Goal: Use online tool/utility: Utilize a website feature to perform a specific function

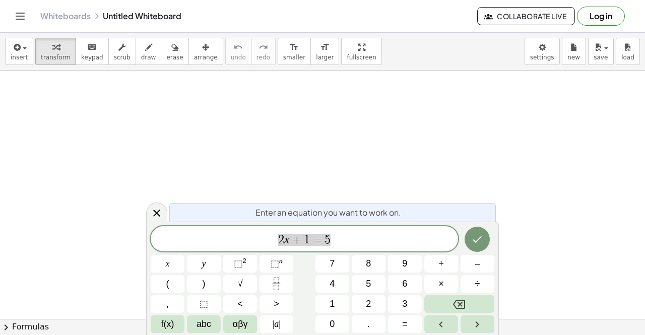
click at [334, 227] on div "****** 2 x + 1 = 5" at bounding box center [304, 238] width 307 height 25
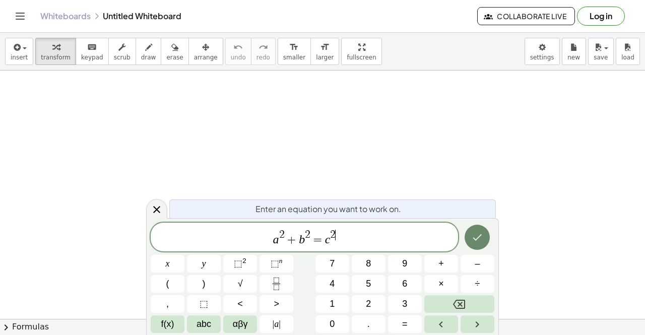
click at [474, 241] on icon "Done" at bounding box center [477, 237] width 12 height 12
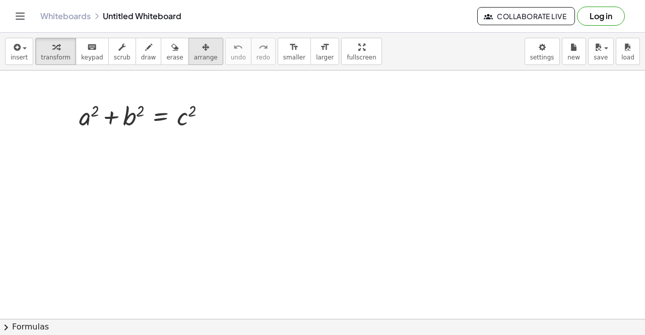
click at [194, 48] on div "button" at bounding box center [206, 47] width 24 height 12
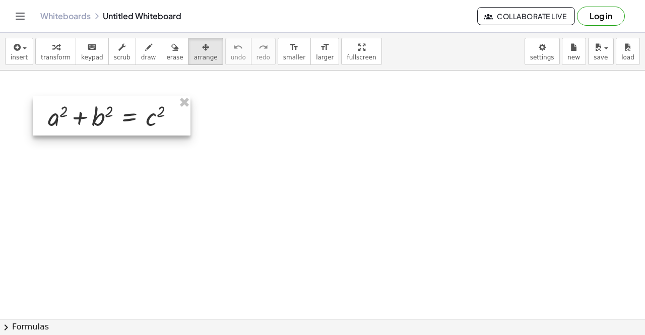
drag, startPoint x: 123, startPoint y: 97, endPoint x: 102, endPoint y: 97, distance: 21.2
click at [102, 97] on div at bounding box center [112, 115] width 158 height 39
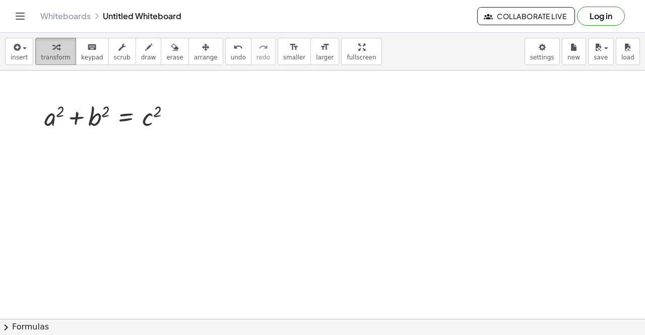
click at [55, 58] on span "transform" at bounding box center [56, 57] width 30 height 7
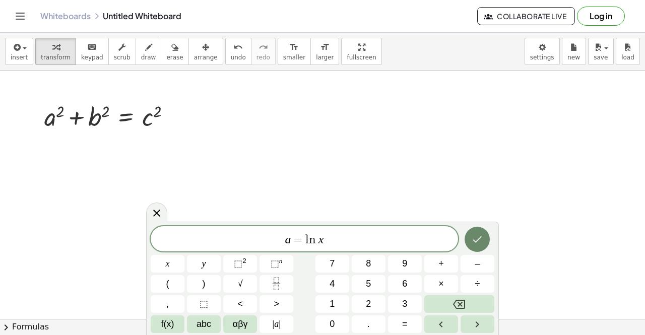
click at [475, 239] on icon "Done" at bounding box center [477, 239] width 12 height 12
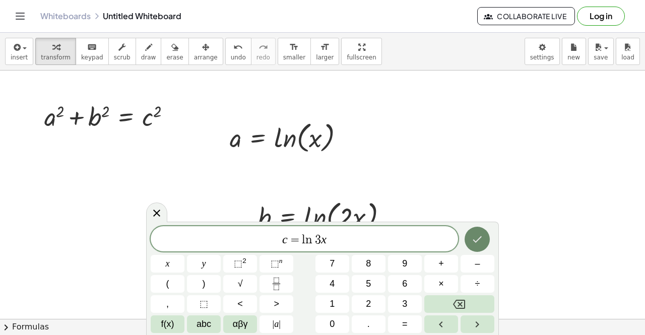
click at [477, 236] on icon "Done" at bounding box center [477, 239] width 12 height 12
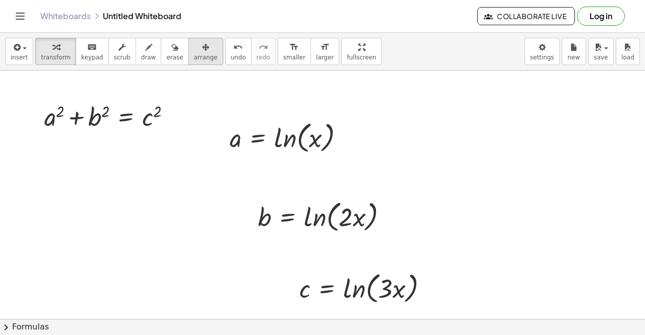
click at [194, 51] on div "button" at bounding box center [206, 47] width 24 height 12
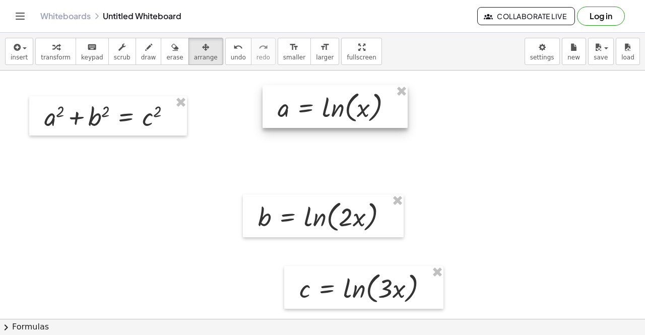
drag, startPoint x: 268, startPoint y: 138, endPoint x: 315, endPoint y: 107, distance: 56.6
click at [315, 107] on div at bounding box center [334, 106] width 145 height 43
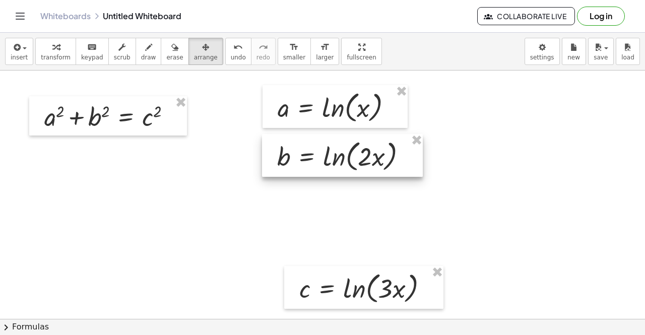
drag, startPoint x: 289, startPoint y: 218, endPoint x: 308, endPoint y: 158, distance: 63.4
click at [308, 158] on div at bounding box center [342, 155] width 161 height 43
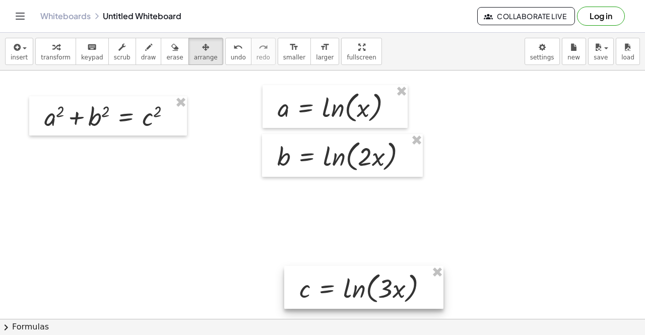
drag, startPoint x: 325, startPoint y: 311, endPoint x: 311, endPoint y: 267, distance: 46.7
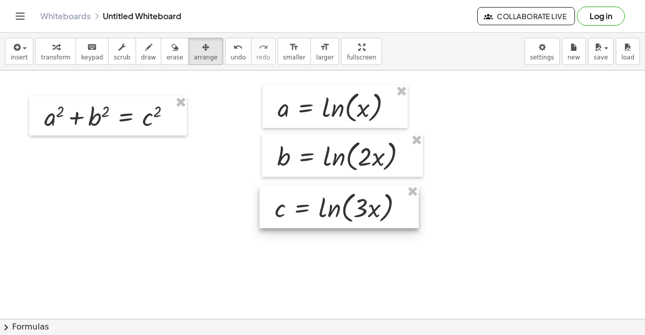
drag, startPoint x: 317, startPoint y: 286, endPoint x: 293, endPoint y: 205, distance: 84.2
click at [293, 205] on div at bounding box center [338, 206] width 159 height 43
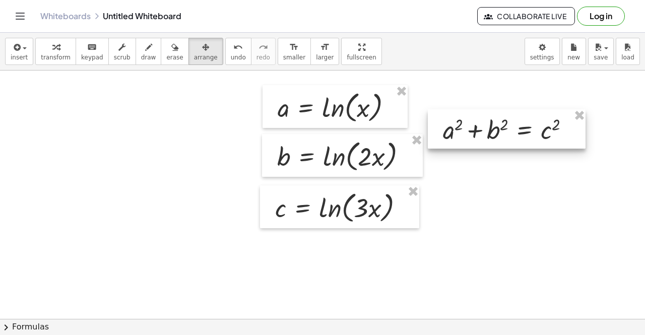
drag, startPoint x: 124, startPoint y: 115, endPoint x: 536, endPoint y: 120, distance: 411.7
click at [536, 120] on div at bounding box center [507, 128] width 158 height 39
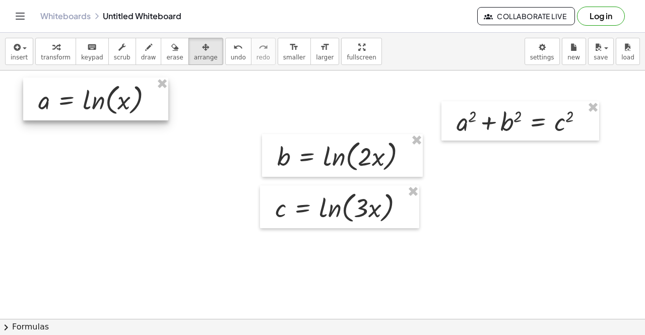
drag, startPoint x: 341, startPoint y: 107, endPoint x: 105, endPoint y: 99, distance: 235.9
click at [105, 99] on div at bounding box center [95, 99] width 145 height 43
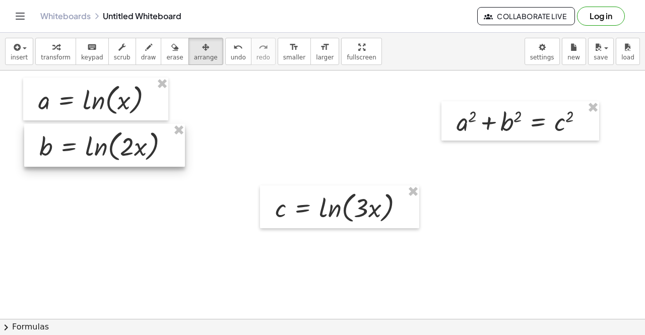
drag, startPoint x: 324, startPoint y: 162, endPoint x: 87, endPoint y: 152, distance: 238.0
click at [87, 152] on div at bounding box center [104, 145] width 161 height 43
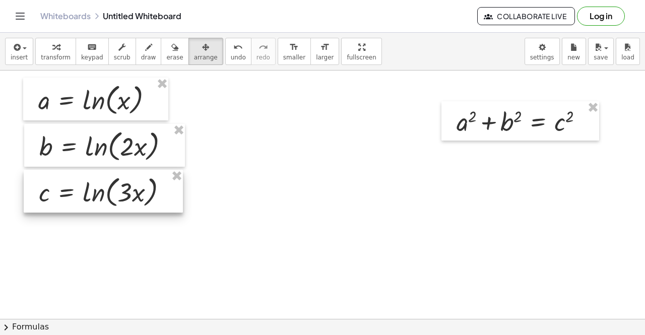
drag, startPoint x: 268, startPoint y: 205, endPoint x: 32, endPoint y: 189, distance: 236.3
click at [32, 189] on div at bounding box center [103, 191] width 159 height 43
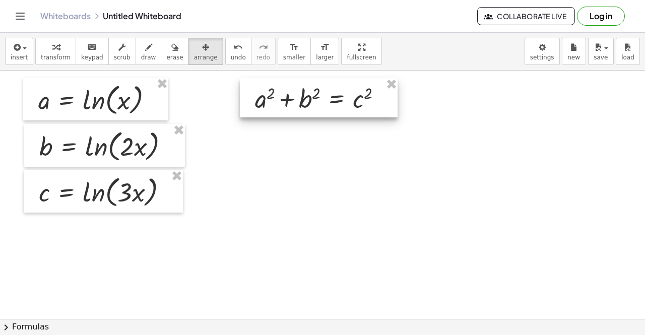
drag, startPoint x: 471, startPoint y: 126, endPoint x: 269, endPoint y: 103, distance: 202.8
click at [269, 103] on div at bounding box center [319, 97] width 158 height 39
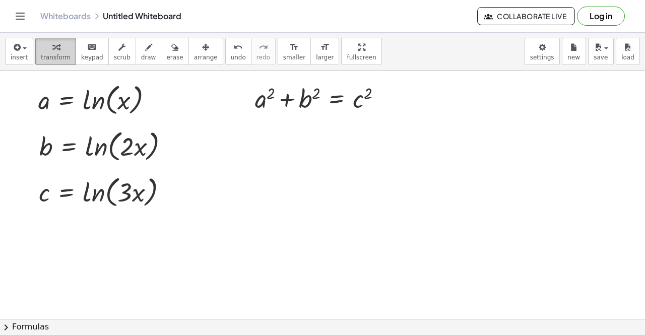
click at [45, 51] on div "button" at bounding box center [56, 47] width 30 height 12
drag, startPoint x: 41, startPoint y: 101, endPoint x: 252, endPoint y: 105, distance: 210.6
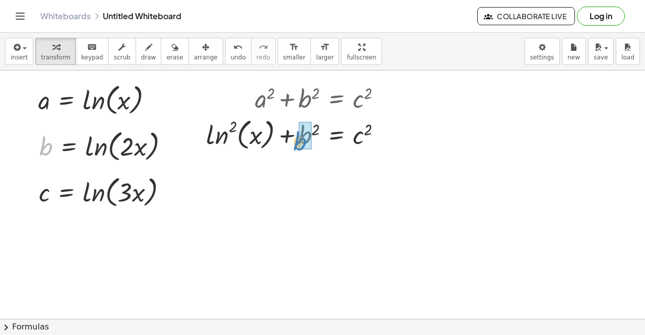
drag, startPoint x: 41, startPoint y: 148, endPoint x: 295, endPoint y: 143, distance: 254.0
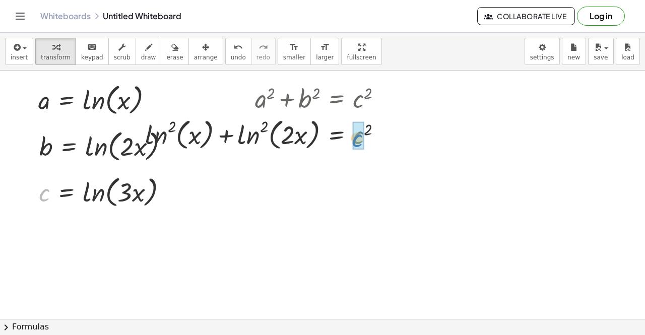
drag, startPoint x: 45, startPoint y: 192, endPoint x: 365, endPoint y: 137, distance: 324.1
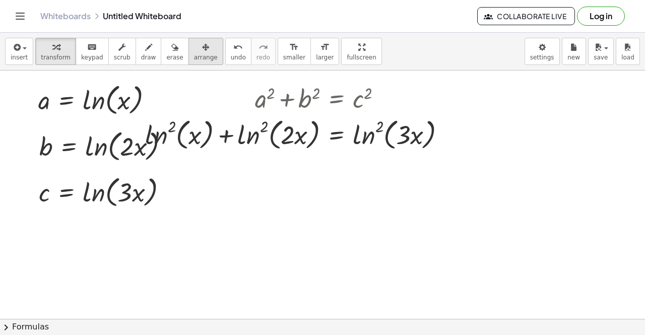
click at [194, 57] on span "arrange" at bounding box center [206, 57] width 24 height 7
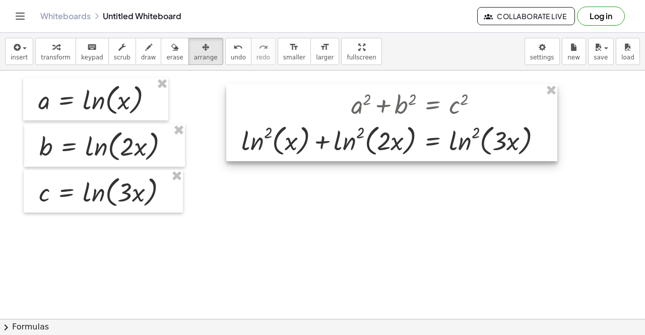
drag, startPoint x: 302, startPoint y: 110, endPoint x: 398, endPoint y: 115, distance: 95.9
click at [398, 115] on div at bounding box center [391, 123] width 331 height 78
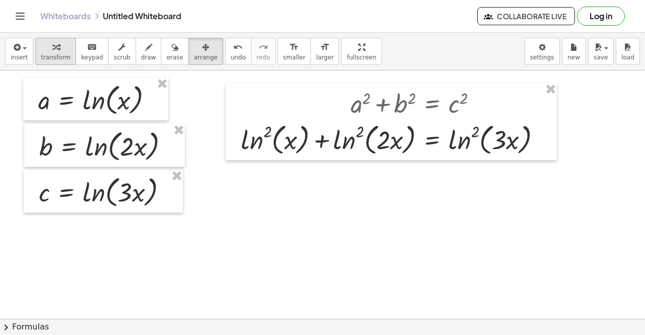
click at [62, 56] on span "transform" at bounding box center [56, 57] width 30 height 7
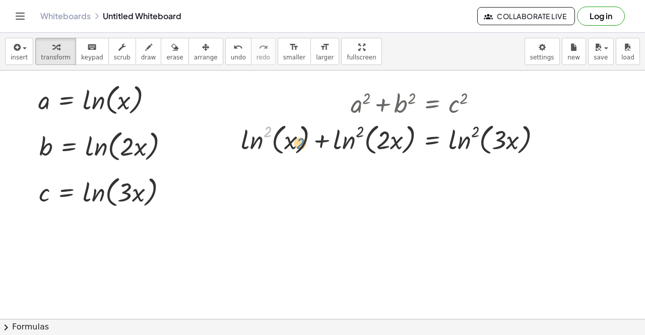
drag, startPoint x: 267, startPoint y: 133, endPoint x: 300, endPoint y: 145, distance: 34.9
click at [300, 145] on div at bounding box center [395, 139] width 318 height 38
click at [257, 145] on div at bounding box center [395, 139] width 318 height 38
click at [255, 143] on div at bounding box center [395, 139] width 318 height 38
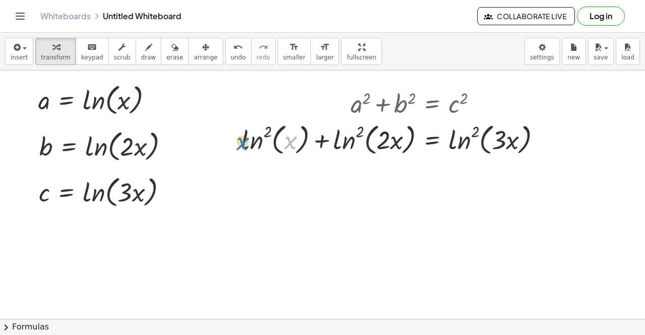
drag, startPoint x: 290, startPoint y: 142, endPoint x: 241, endPoint y: 143, distance: 48.9
click at [241, 143] on div at bounding box center [395, 139] width 318 height 38
drag, startPoint x: 266, startPoint y: 128, endPoint x: 314, endPoint y: 145, distance: 51.1
click at [314, 145] on div at bounding box center [395, 139] width 318 height 38
click at [267, 129] on div at bounding box center [395, 139] width 318 height 38
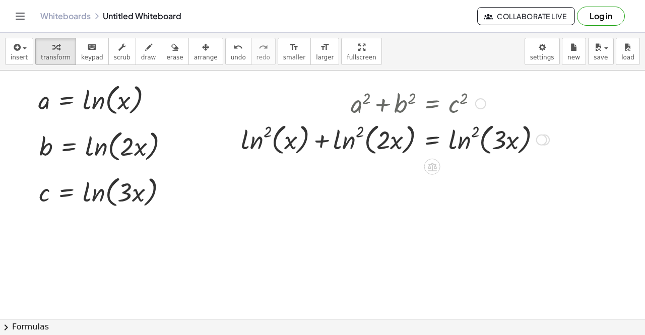
click at [267, 129] on div at bounding box center [395, 139] width 318 height 38
click at [276, 129] on div at bounding box center [395, 139] width 318 height 38
click at [291, 141] on div at bounding box center [395, 139] width 318 height 38
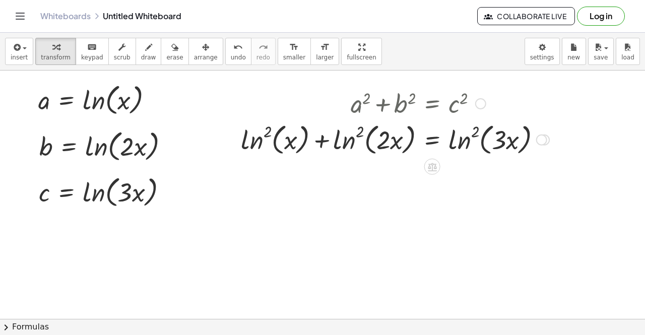
click at [259, 145] on div at bounding box center [395, 139] width 318 height 38
click at [238, 145] on div at bounding box center [232, 122] width 15 height 78
click at [318, 146] on div at bounding box center [394, 139] width 318 height 38
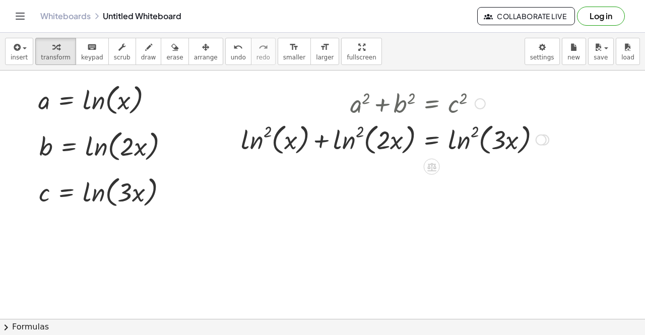
click at [321, 142] on div at bounding box center [394, 139] width 318 height 38
click at [345, 142] on div at bounding box center [394, 139] width 318 height 38
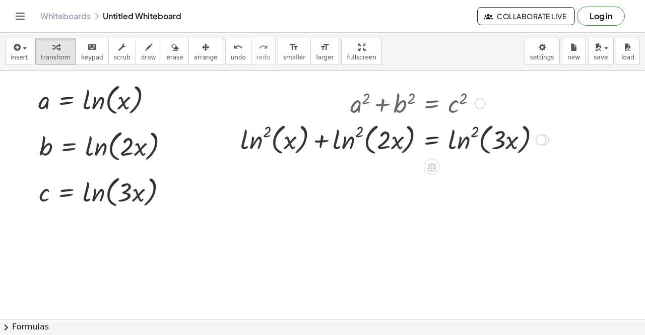
click at [345, 142] on div at bounding box center [394, 139] width 318 height 38
click at [374, 135] on div at bounding box center [394, 139] width 318 height 38
click at [390, 137] on div at bounding box center [394, 139] width 318 height 38
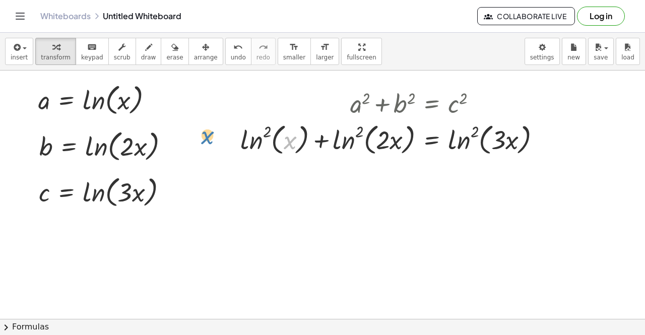
drag, startPoint x: 291, startPoint y: 139, endPoint x: 208, endPoint y: 134, distance: 83.3
drag, startPoint x: 265, startPoint y: 133, endPoint x: 229, endPoint y: 149, distance: 39.4
click at [229, 149] on div "+ a 2 + b 2 = c 2 + ln ( , x ) 2 + b 2 = c 2 + ln ( , x ) 2 + ln ( , · 2 · x ) …" at bounding box center [390, 122] width 331 height 78
drag, startPoint x: 249, startPoint y: 139, endPoint x: 271, endPoint y: 148, distance: 23.8
click at [271, 148] on div at bounding box center [394, 139] width 318 height 38
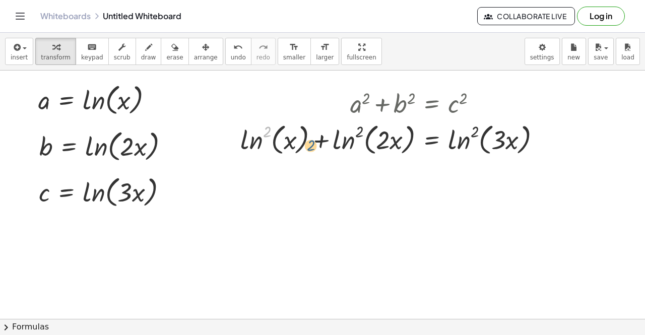
drag, startPoint x: 264, startPoint y: 130, endPoint x: 308, endPoint y: 144, distance: 45.7
click at [308, 144] on div at bounding box center [394, 139] width 318 height 38
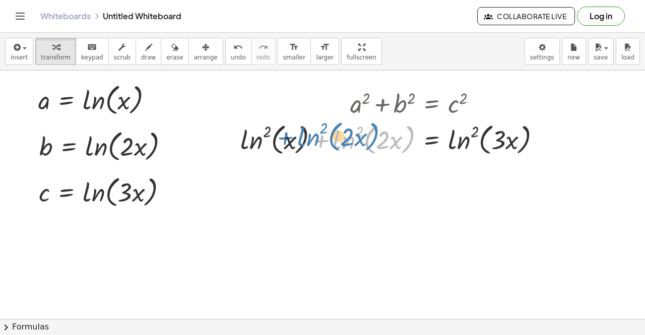
drag, startPoint x: 324, startPoint y: 143, endPoint x: 297, endPoint y: 139, distance: 27.0
click at [297, 139] on div at bounding box center [394, 139] width 318 height 38
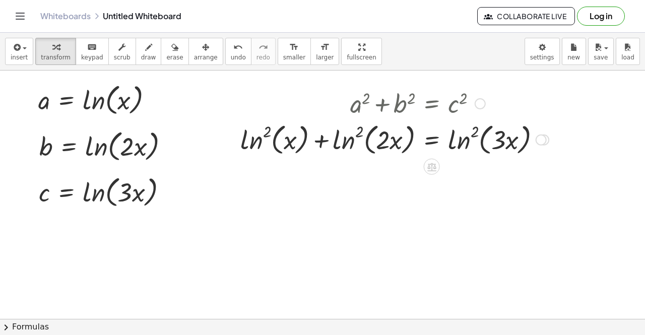
click at [268, 131] on div at bounding box center [394, 139] width 318 height 38
drag, startPoint x: 269, startPoint y: 139, endPoint x: 327, endPoint y: 151, distance: 59.7
click at [327, 151] on div at bounding box center [394, 139] width 318 height 38
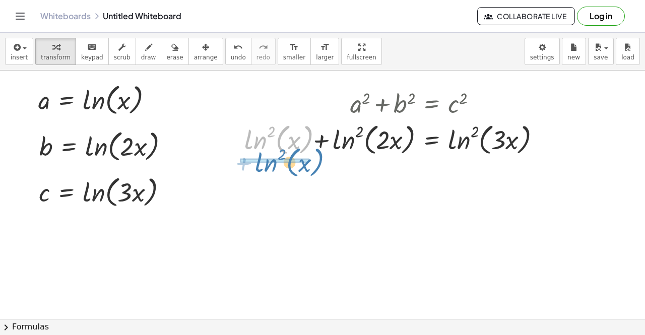
drag, startPoint x: 269, startPoint y: 135, endPoint x: 280, endPoint y: 158, distance: 25.5
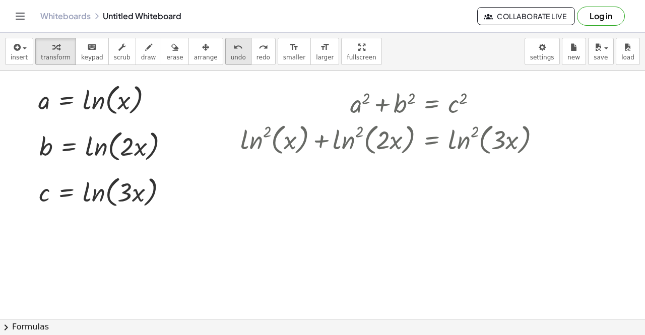
click at [231, 59] on span "undo" at bounding box center [238, 57] width 15 height 7
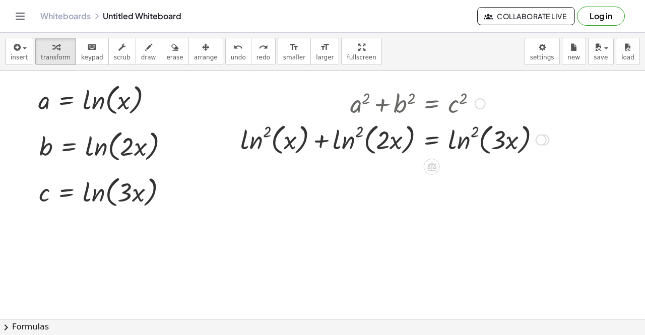
click at [468, 133] on div at bounding box center [394, 139] width 318 height 38
click at [475, 133] on div at bounding box center [394, 139] width 318 height 38
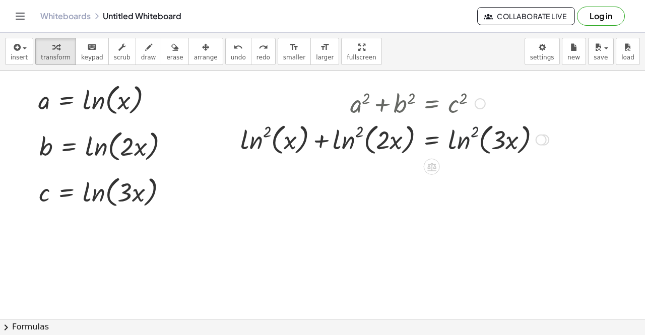
click at [475, 133] on div at bounding box center [394, 139] width 318 height 38
drag, startPoint x: 475, startPoint y: 133, endPoint x: 495, endPoint y: 133, distance: 20.2
click at [495, 133] on div at bounding box center [394, 139] width 318 height 38
drag, startPoint x: 262, startPoint y: 127, endPoint x: 284, endPoint y: 126, distance: 21.7
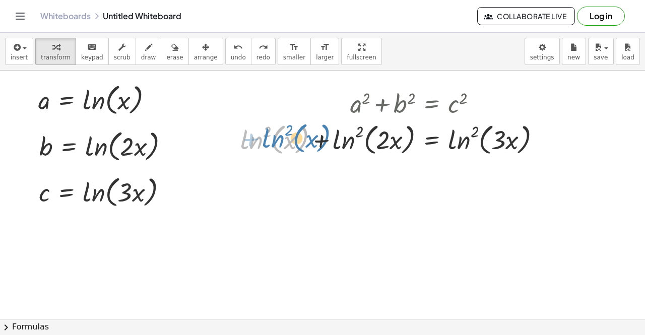
click at [284, 126] on div at bounding box center [394, 139] width 318 height 38
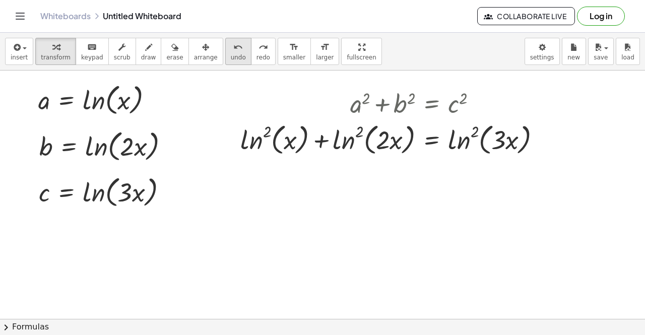
click at [231, 59] on span "undo" at bounding box center [238, 57] width 15 height 7
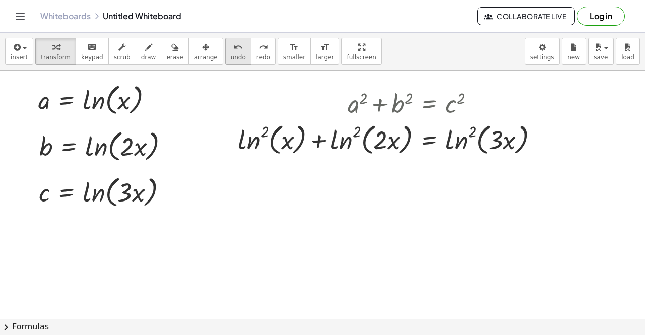
click at [231, 59] on span "undo" at bounding box center [238, 57] width 15 height 7
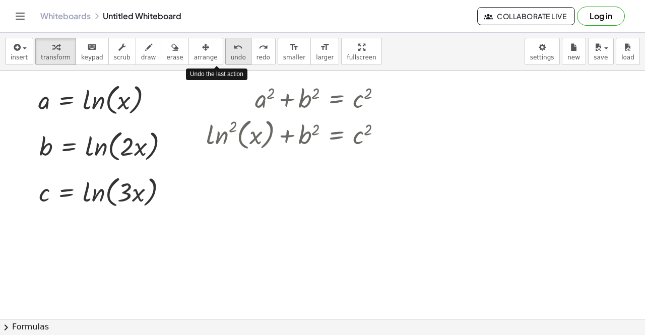
click at [231, 59] on span "undo" at bounding box center [238, 57] width 15 height 7
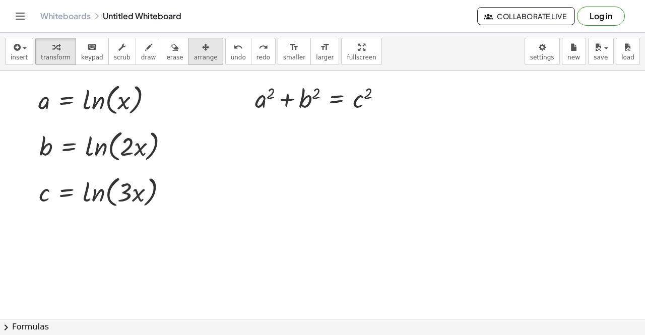
click at [194, 54] on span "arrange" at bounding box center [206, 57] width 24 height 7
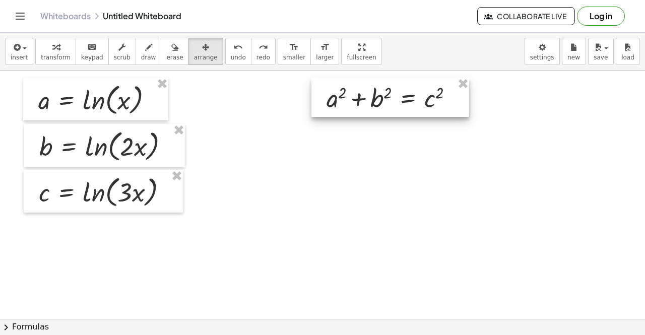
drag, startPoint x: 290, startPoint y: 106, endPoint x: 360, endPoint y: 106, distance: 70.0
click at [360, 106] on div at bounding box center [390, 97] width 158 height 39
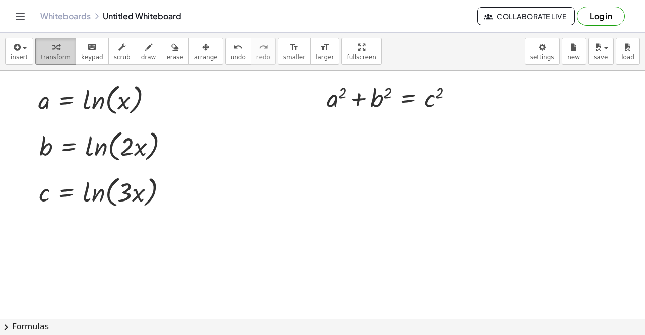
click at [52, 51] on icon "button" at bounding box center [55, 47] width 7 height 12
drag, startPoint x: 342, startPoint y: 96, endPoint x: 319, endPoint y: 107, distance: 24.6
click at [319, 107] on div "2 + a 2 + b 2 = c 2" at bounding box center [390, 97] width 158 height 39
drag, startPoint x: 327, startPoint y: 107, endPoint x: 300, endPoint y: 106, distance: 26.7
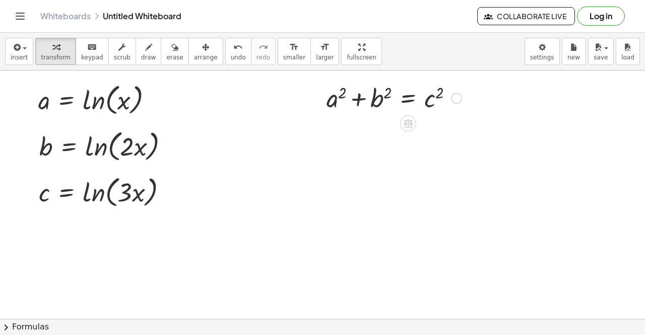
click at [327, 106] on div at bounding box center [393, 97] width 145 height 34
click at [332, 106] on div at bounding box center [393, 97] width 145 height 34
click at [6, 325] on span "chevron_right" at bounding box center [6, 327] width 12 height 12
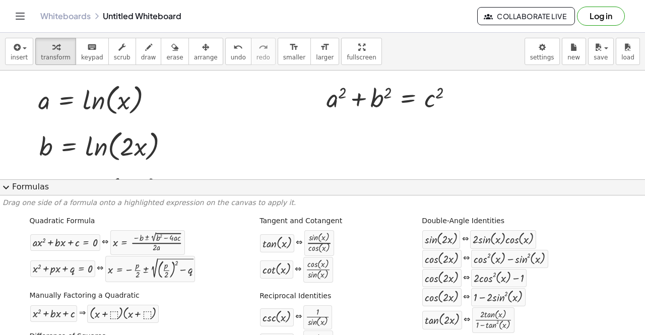
click at [33, 185] on button "expand_more Formulas" at bounding box center [322, 187] width 645 height 16
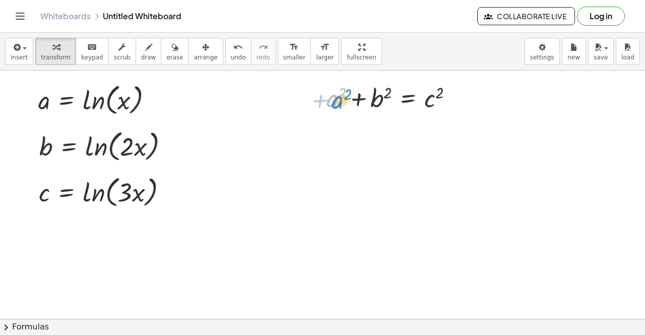
drag, startPoint x: 330, startPoint y: 104, endPoint x: 335, endPoint y: 106, distance: 5.3
click at [335, 106] on div at bounding box center [393, 97] width 145 height 34
drag, startPoint x: 344, startPoint y: 95, endPoint x: 271, endPoint y: 121, distance: 77.1
click at [369, 101] on div at bounding box center [393, 97] width 145 height 34
click at [456, 95] on div at bounding box center [456, 98] width 11 height 11
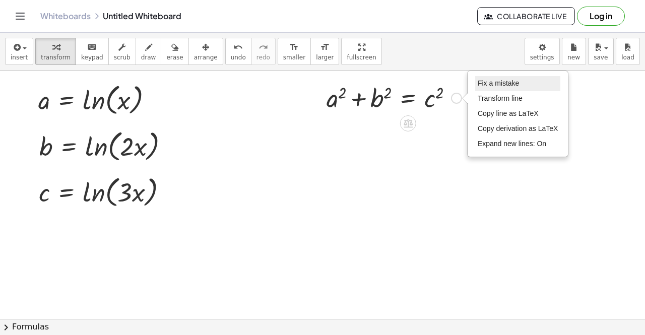
click at [489, 89] on li "Fix a mistake" at bounding box center [518, 83] width 86 height 15
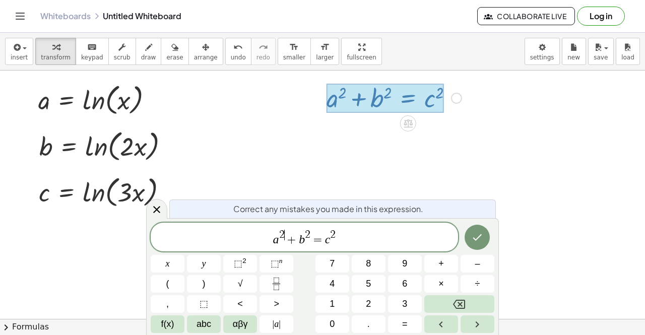
click at [283, 234] on span "2" at bounding box center [282, 234] width 6 height 11
click at [446, 281] on button "×" at bounding box center [441, 284] width 34 height 18
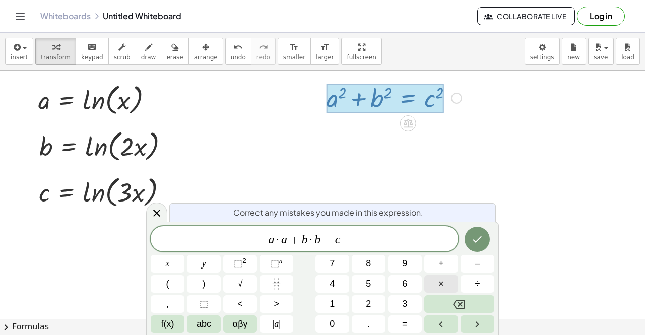
click at [446, 281] on button "×" at bounding box center [441, 284] width 34 height 18
click at [480, 240] on icon "Done" at bounding box center [477, 239] width 12 height 12
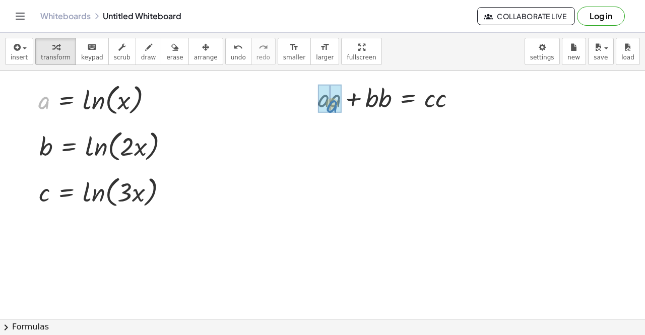
drag, startPoint x: 41, startPoint y: 103, endPoint x: 330, endPoint y: 107, distance: 288.2
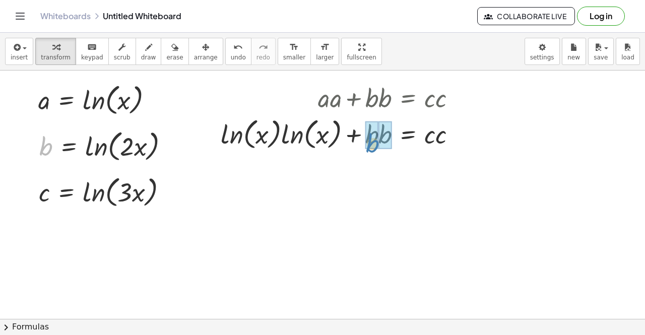
drag, startPoint x: 43, startPoint y: 146, endPoint x: 370, endPoint y: 143, distance: 326.5
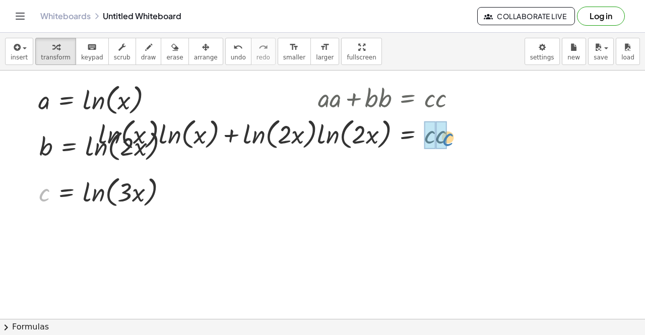
drag, startPoint x: 44, startPoint y: 197, endPoint x: 447, endPoint y: 142, distance: 406.9
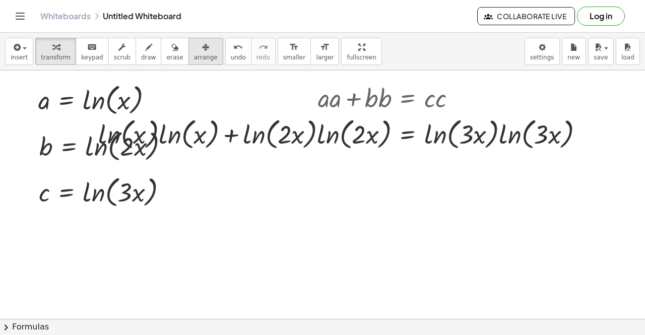
click at [195, 49] on div "button" at bounding box center [206, 47] width 24 height 12
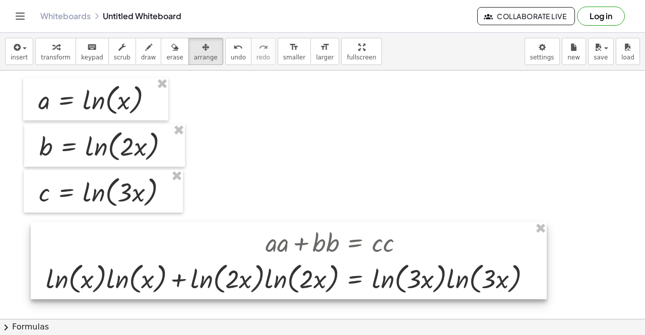
drag, startPoint x: 301, startPoint y: 128, endPoint x: 246, endPoint y: 273, distance: 154.4
click at [246, 273] on div at bounding box center [289, 261] width 516 height 78
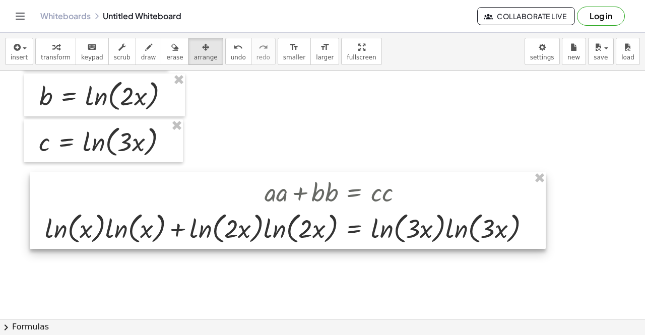
scroll to position [101, 0]
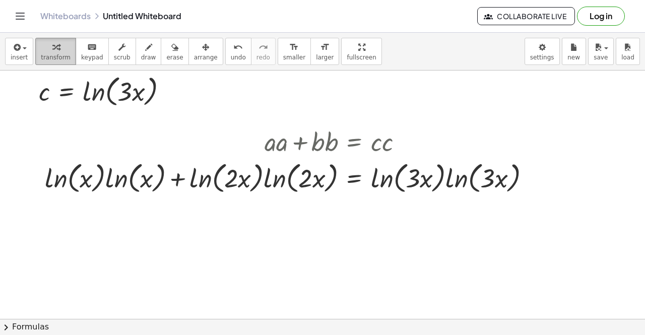
click at [45, 55] on span "transform" at bounding box center [56, 57] width 30 height 7
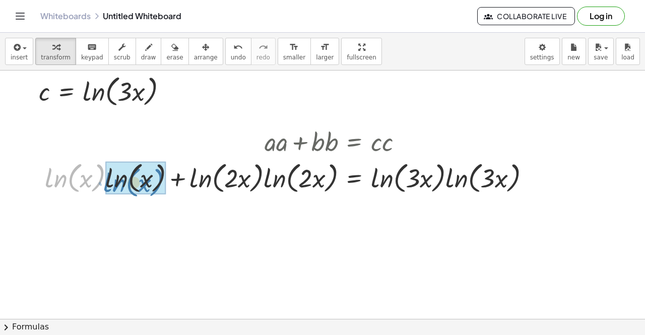
drag, startPoint x: 54, startPoint y: 181, endPoint x: 113, endPoint y: 185, distance: 58.6
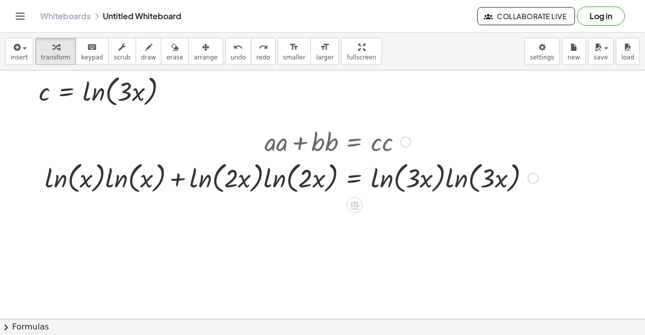
click at [109, 176] on div at bounding box center [291, 177] width 503 height 38
click at [127, 176] on div at bounding box center [291, 177] width 503 height 38
click at [151, 185] on div at bounding box center [291, 177] width 503 height 38
drag, startPoint x: 151, startPoint y: 185, endPoint x: 188, endPoint y: 186, distance: 37.3
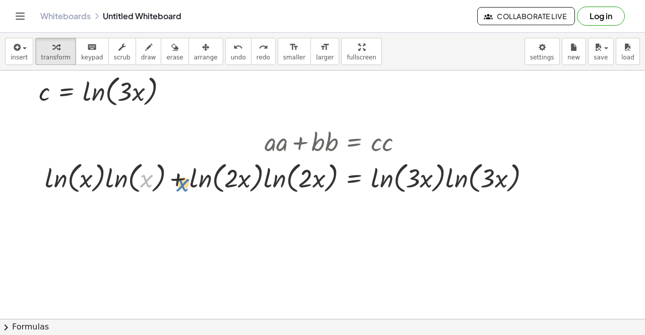
click at [188, 186] on div at bounding box center [291, 177] width 503 height 38
drag, startPoint x: 231, startPoint y: 183, endPoint x: 298, endPoint y: 186, distance: 67.6
click at [298, 186] on div at bounding box center [291, 177] width 503 height 38
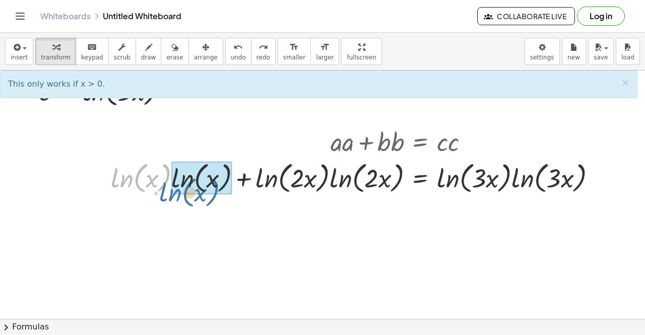
drag, startPoint x: 126, startPoint y: 180, endPoint x: 177, endPoint y: 192, distance: 52.8
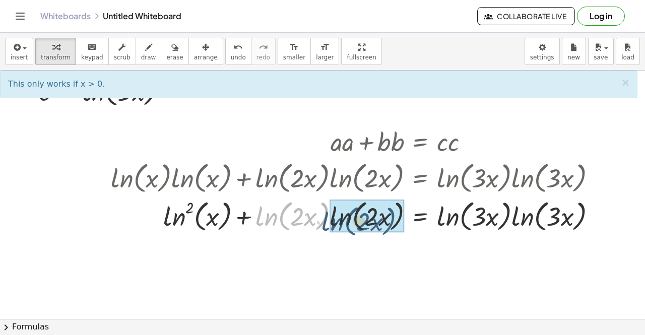
drag, startPoint x: 281, startPoint y: 216, endPoint x: 348, endPoint y: 221, distance: 67.7
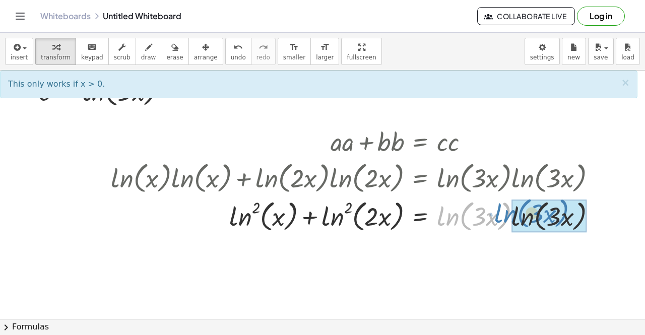
drag, startPoint x: 470, startPoint y: 219, endPoint x: 527, endPoint y: 216, distance: 57.5
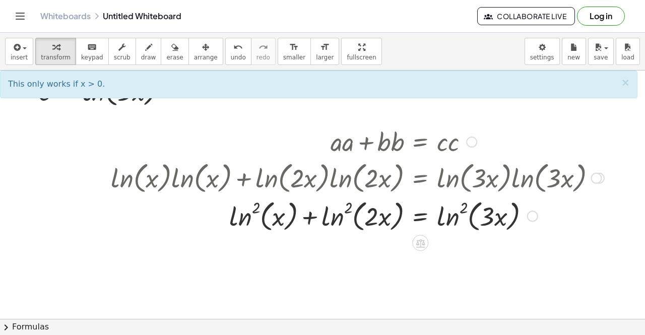
click at [468, 211] on div at bounding box center [357, 215] width 503 height 38
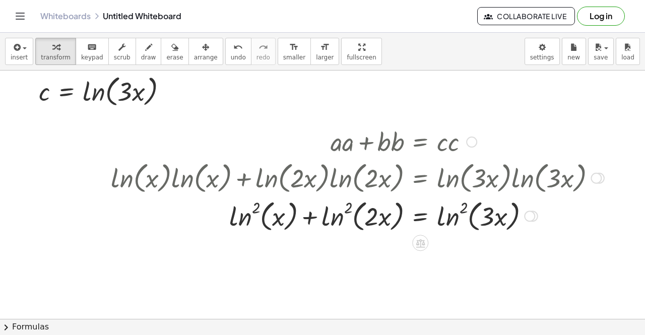
click at [468, 211] on div at bounding box center [357, 215] width 503 height 38
click at [466, 210] on div at bounding box center [357, 215] width 503 height 38
click at [464, 210] on div at bounding box center [357, 215] width 503 height 38
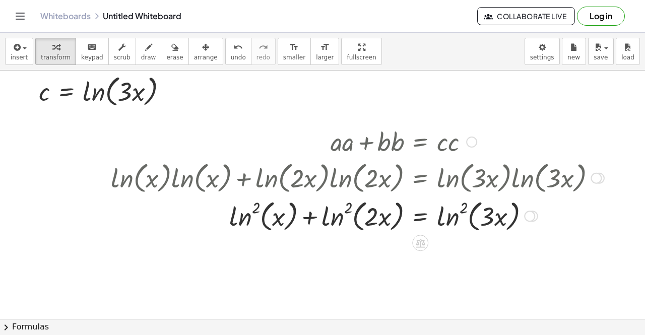
click at [464, 210] on div at bounding box center [357, 215] width 503 height 38
click at [445, 223] on div at bounding box center [357, 215] width 503 height 38
drag, startPoint x: 252, startPoint y: 216, endPoint x: 323, endPoint y: 219, distance: 71.1
click at [323, 219] on div at bounding box center [357, 215] width 503 height 38
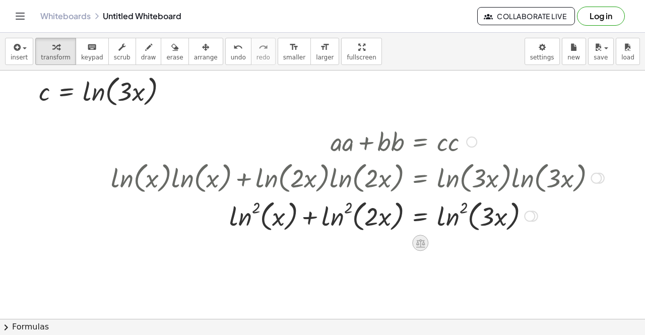
click at [423, 242] on icon at bounding box center [420, 243] width 9 height 9
click at [459, 244] on icon at bounding box center [460, 243] width 9 height 9
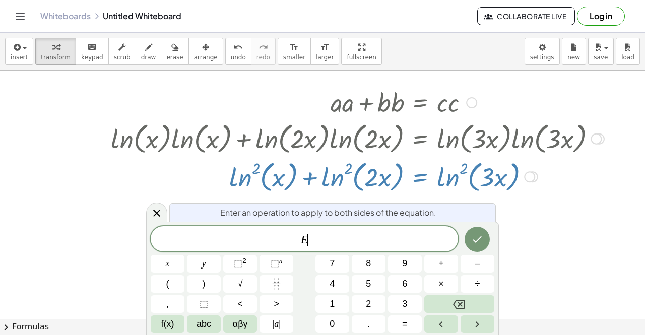
scroll to position [140, 0]
click at [252, 237] on span "E ​" at bounding box center [304, 240] width 307 height 14
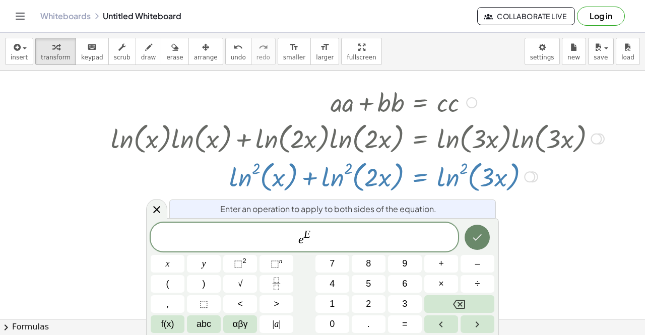
click at [477, 238] on icon "Done" at bounding box center [477, 237] width 12 height 12
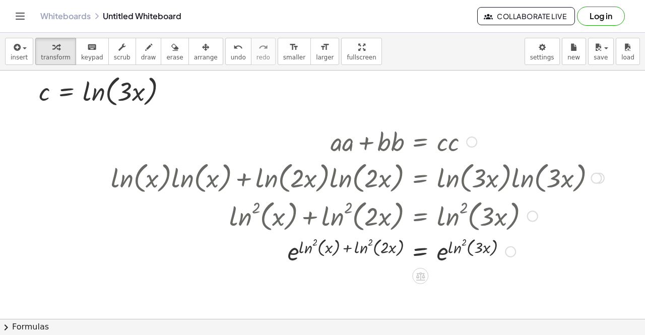
scroll to position [151, 0]
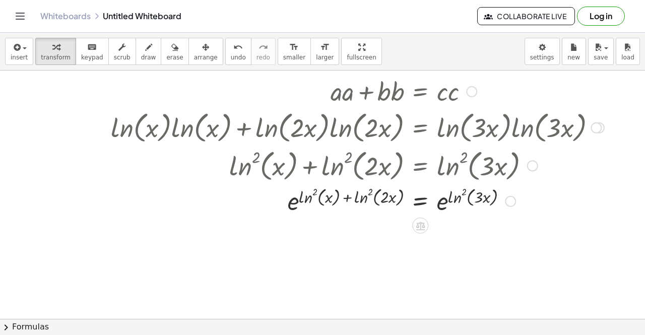
click at [345, 199] on div at bounding box center [357, 200] width 503 height 33
drag, startPoint x: 291, startPoint y: 203, endPoint x: 353, endPoint y: 198, distance: 61.7
click at [353, 198] on div at bounding box center [357, 200] width 503 height 33
drag, startPoint x: 348, startPoint y: 200, endPoint x: 379, endPoint y: 214, distance: 34.5
click at [379, 214] on div at bounding box center [357, 200] width 503 height 33
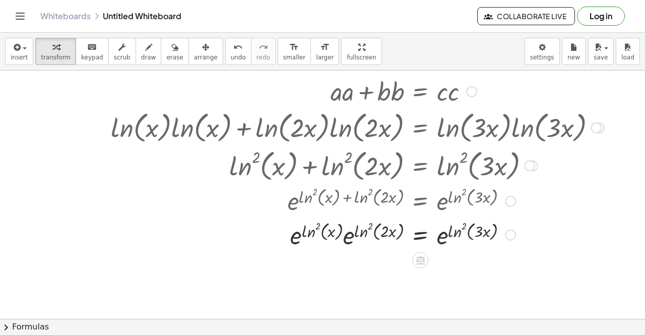
scroll to position [202, 0]
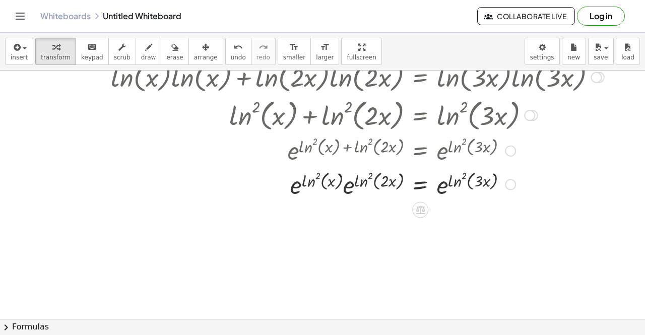
click at [303, 187] on div at bounding box center [357, 183] width 503 height 34
click at [309, 182] on div at bounding box center [357, 183] width 503 height 34
click at [302, 185] on div at bounding box center [357, 183] width 503 height 34
drag, startPoint x: 318, startPoint y: 176, endPoint x: 300, endPoint y: 189, distance: 22.4
click at [300, 189] on div at bounding box center [357, 183] width 503 height 34
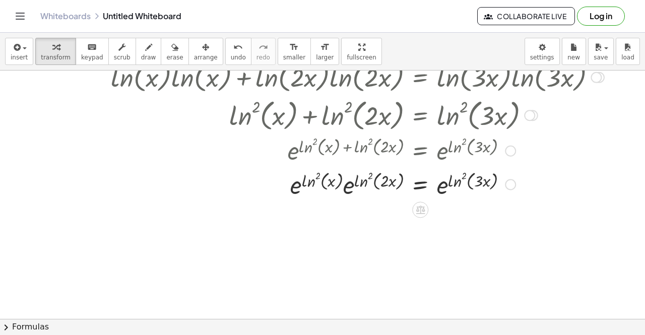
click at [333, 184] on div at bounding box center [357, 183] width 503 height 34
click at [365, 183] on div at bounding box center [357, 183] width 503 height 34
click at [370, 177] on div at bounding box center [357, 183] width 503 height 34
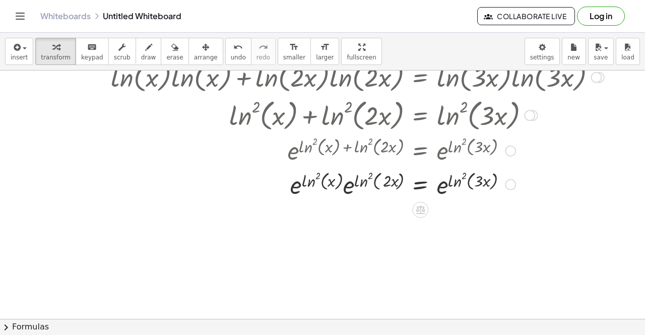
click at [370, 177] on div at bounding box center [357, 183] width 503 height 34
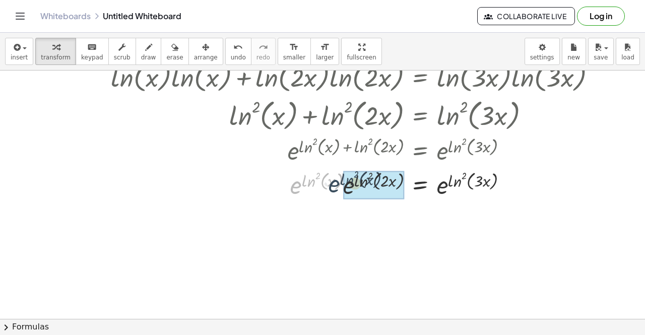
drag, startPoint x: 298, startPoint y: 190, endPoint x: 340, endPoint y: 188, distance: 41.3
click at [340, 188] on div at bounding box center [357, 183] width 503 height 34
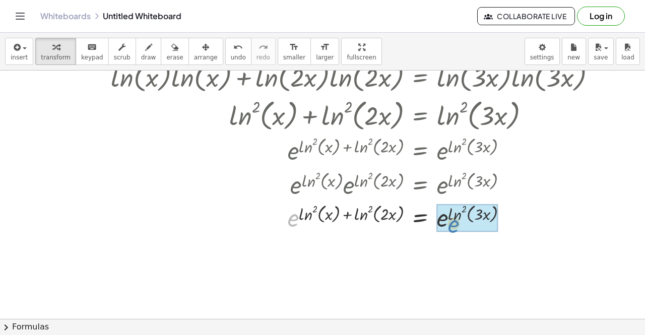
drag, startPoint x: 297, startPoint y: 215, endPoint x: 457, endPoint y: 221, distance: 160.3
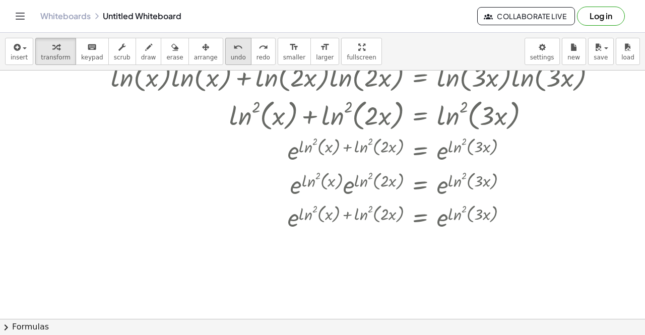
click at [227, 57] on button "undo undo" at bounding box center [238, 51] width 26 height 27
drag, startPoint x: 302, startPoint y: 220, endPoint x: 305, endPoint y: 215, distance: 5.6
click at [305, 215] on div at bounding box center [357, 217] width 375 height 33
